Goal: Information Seeking & Learning: Learn about a topic

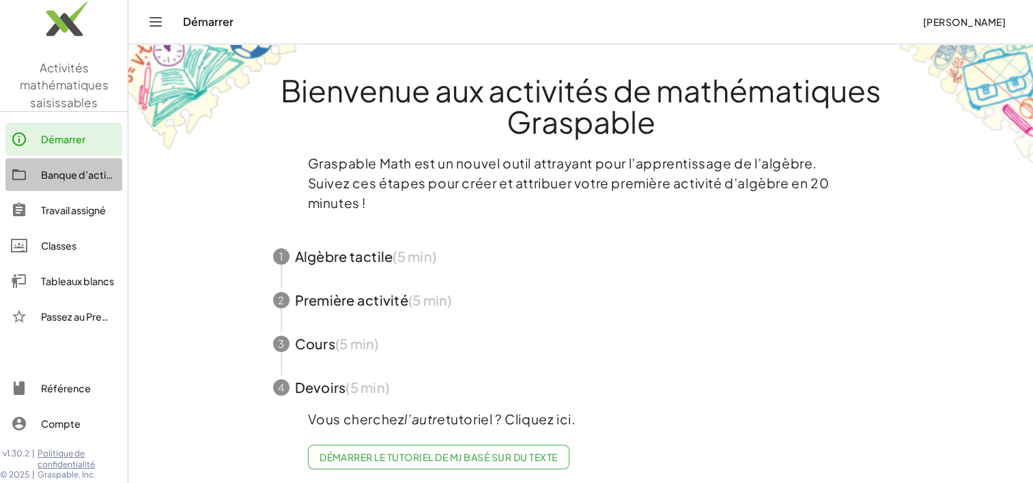
click at [87, 175] on div "Banque d’activités" at bounding box center [79, 175] width 76 height 16
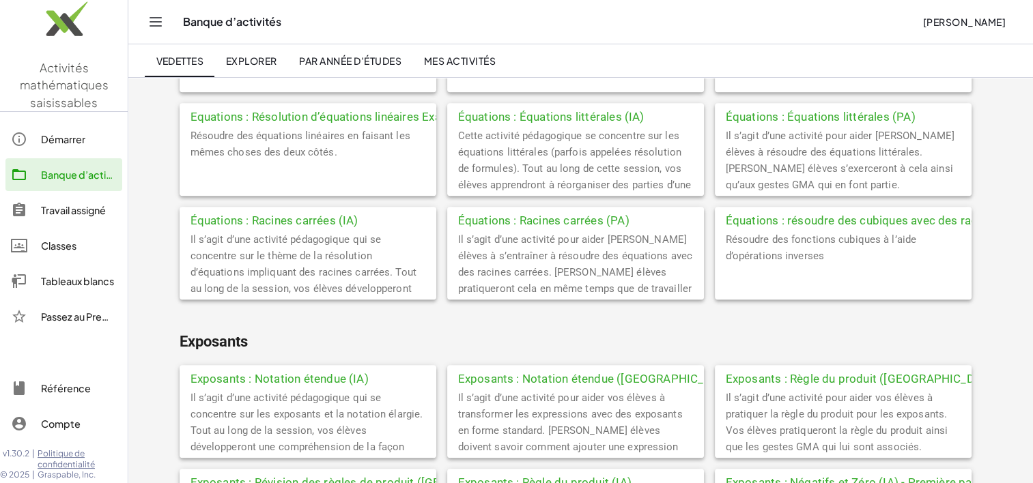
scroll to position [1010, 0]
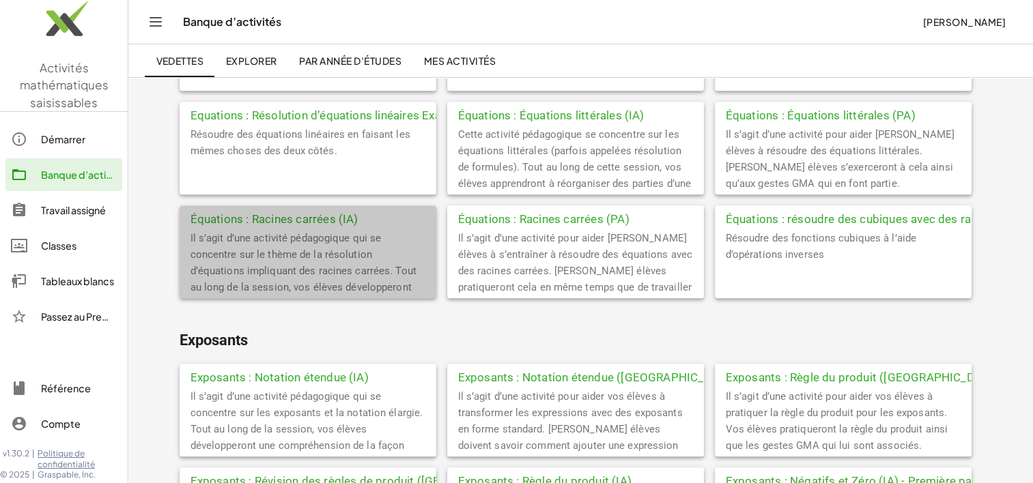
click at [298, 218] on div "Équations : Racines carrées (IA)" at bounding box center [308, 217] width 257 height 25
